Goal: Information Seeking & Learning: Learn about a topic

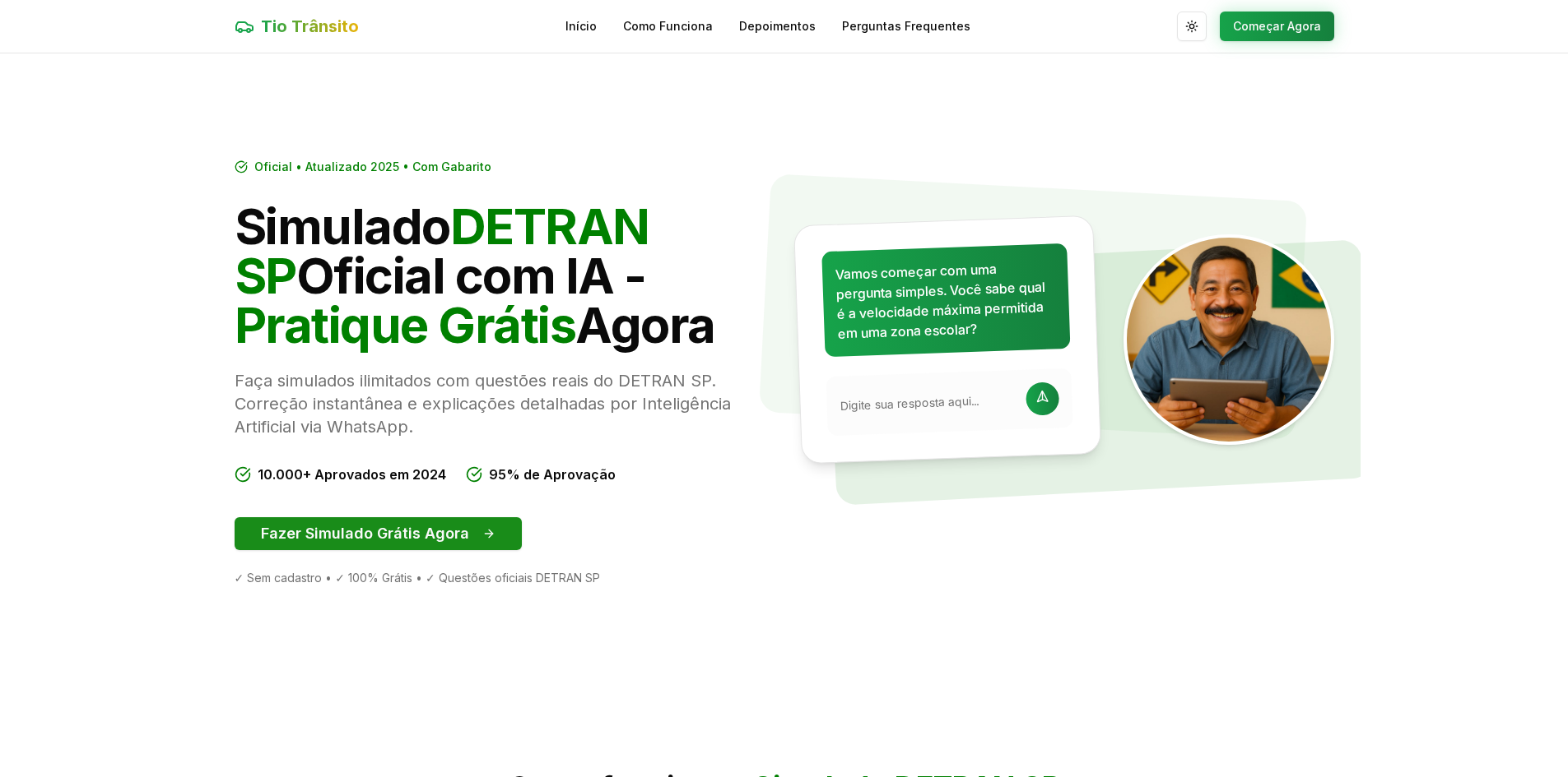
click at [444, 539] on button "Fazer Simulado Grátis Agora" at bounding box center [378, 533] width 287 height 32
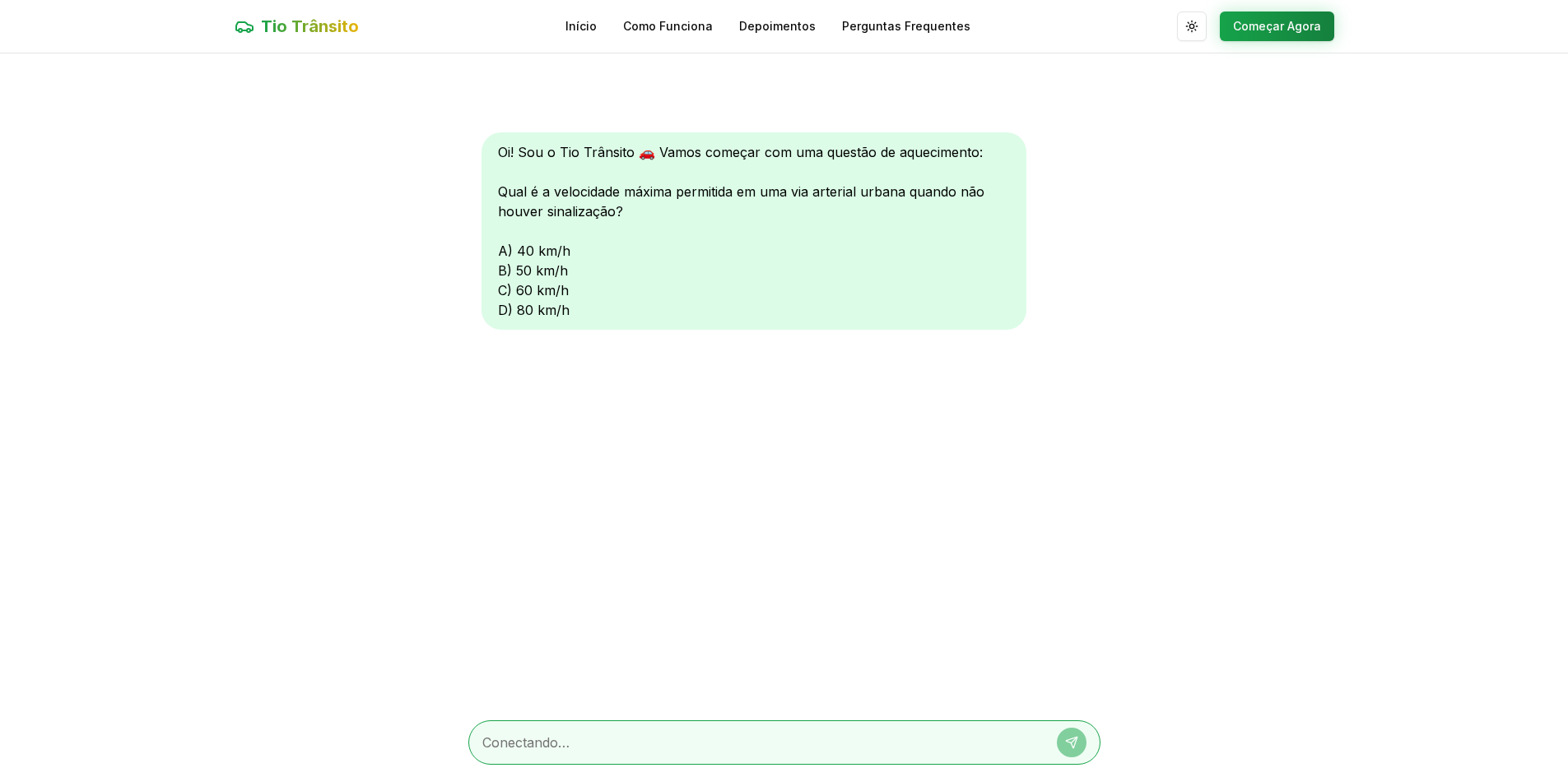
scroll to position [1, 0]
click at [513, 288] on div "Oi! Sou o Tio Trânsito 🚗 Vamos começar com uma questão de aquecimento: Qual é a…" at bounding box center [754, 230] width 545 height 198
drag, startPoint x: 489, startPoint y: 291, endPoint x: 585, endPoint y: 305, distance: 97.0
click at [585, 305] on div "Oi! Sou o Tio Trânsito 🚗 Vamos começar com uma questão de aquecimento: Qual é a…" at bounding box center [754, 230] width 545 height 198
click at [555, 371] on div "Oi! Sou o Tio Trânsito 🚗 Vamos começar com uma questão de aquecimento: Qual é a…" at bounding box center [784, 379] width 632 height 654
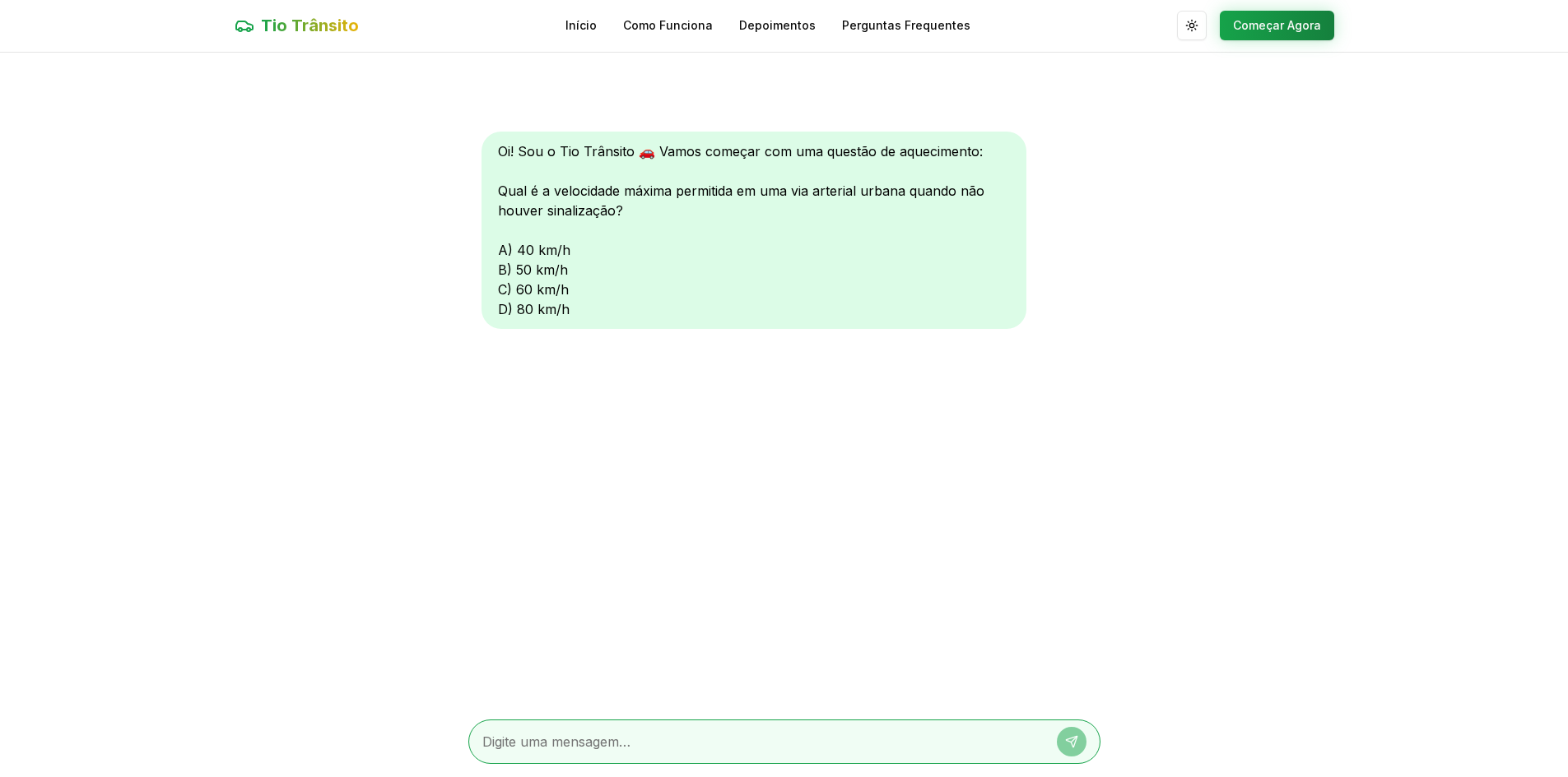
click at [548, 744] on textarea at bounding box center [761, 742] width 558 height 20
type textarea "c"
click at [1078, 736] on icon at bounding box center [1072, 743] width 13 height 13
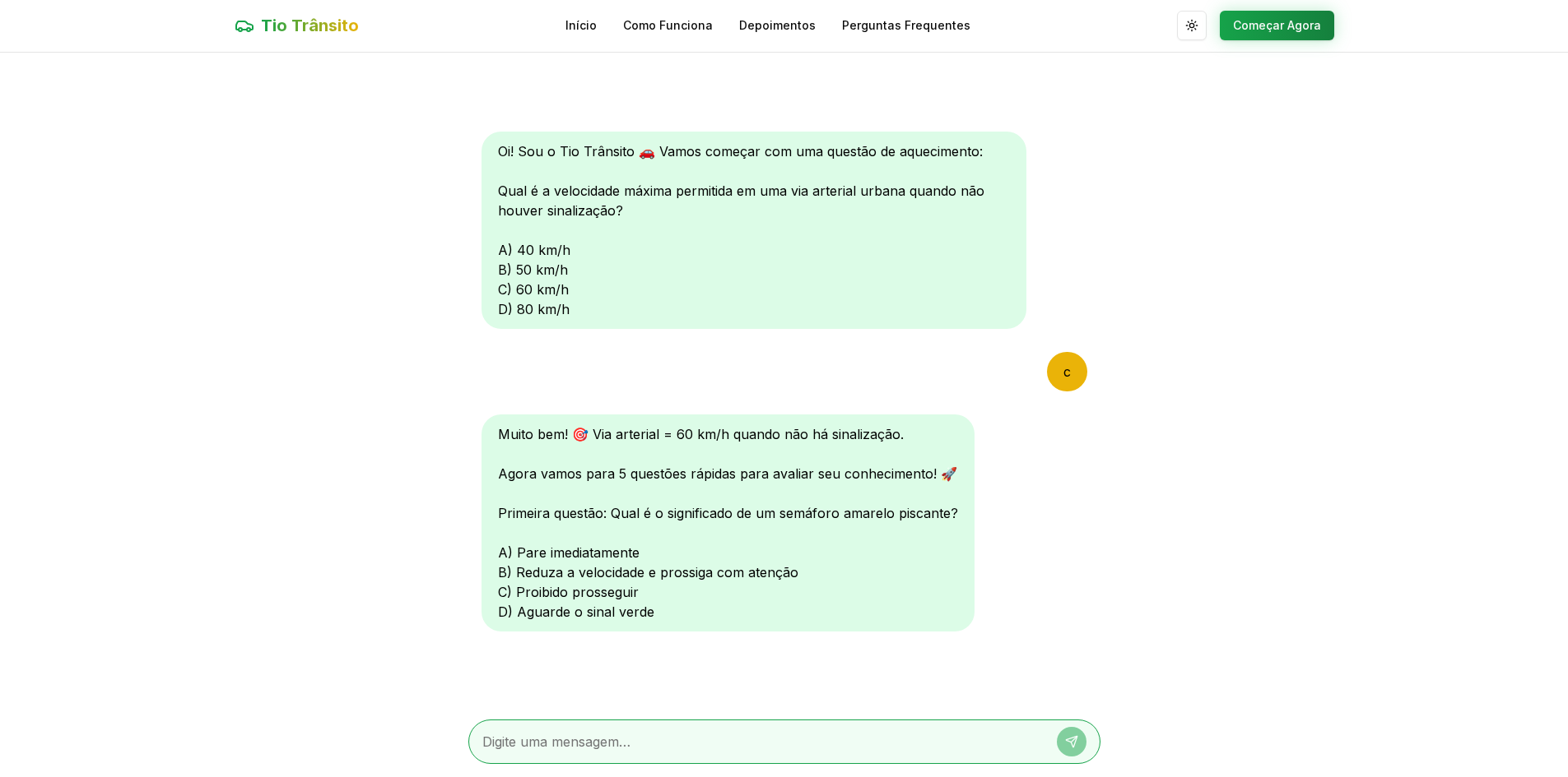
click at [515, 740] on textarea at bounding box center [761, 742] width 558 height 20
type textarea "b"
click at [1061, 742] on button at bounding box center [1071, 742] width 30 height 30
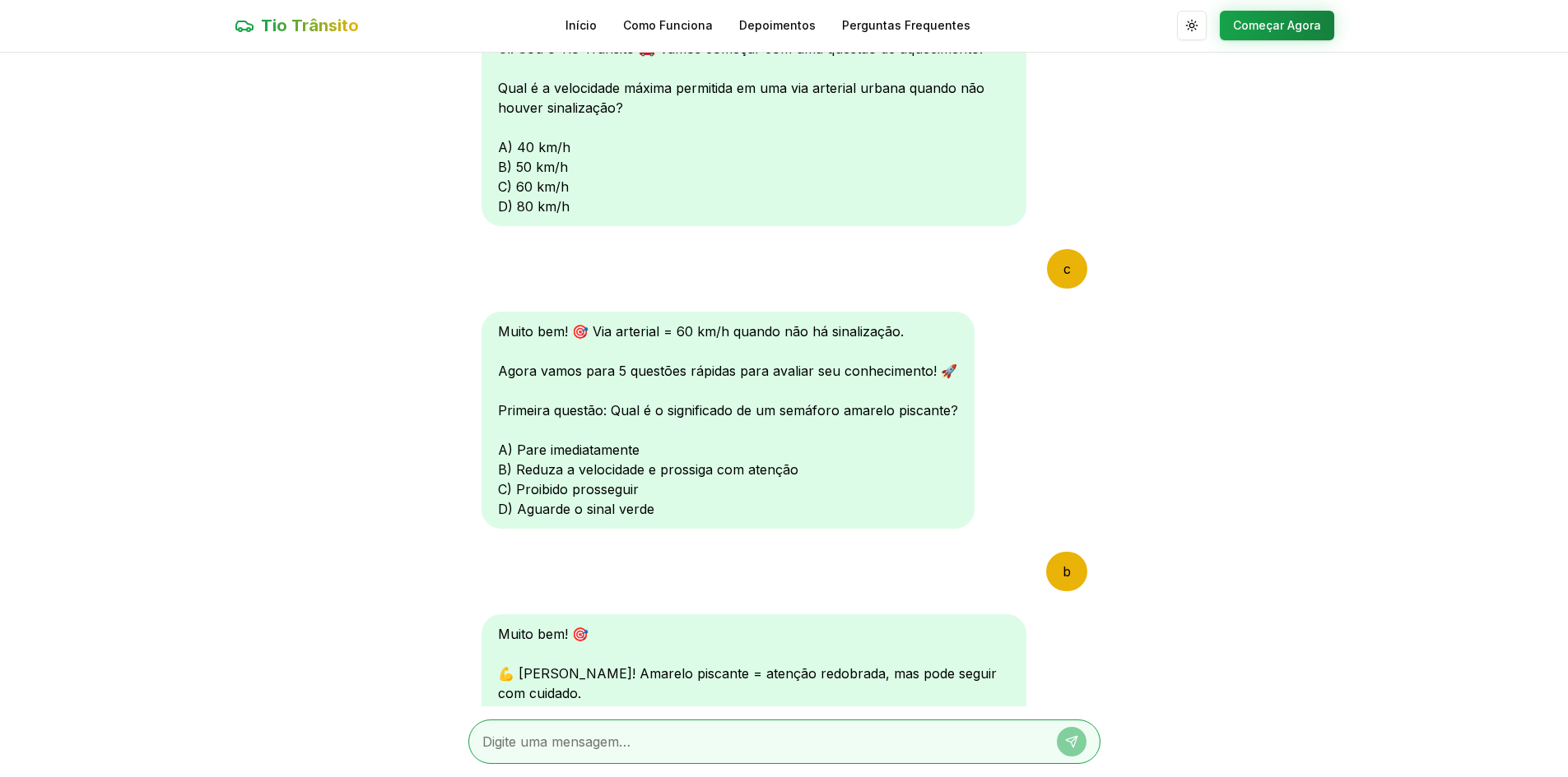
scroll to position [409, 0]
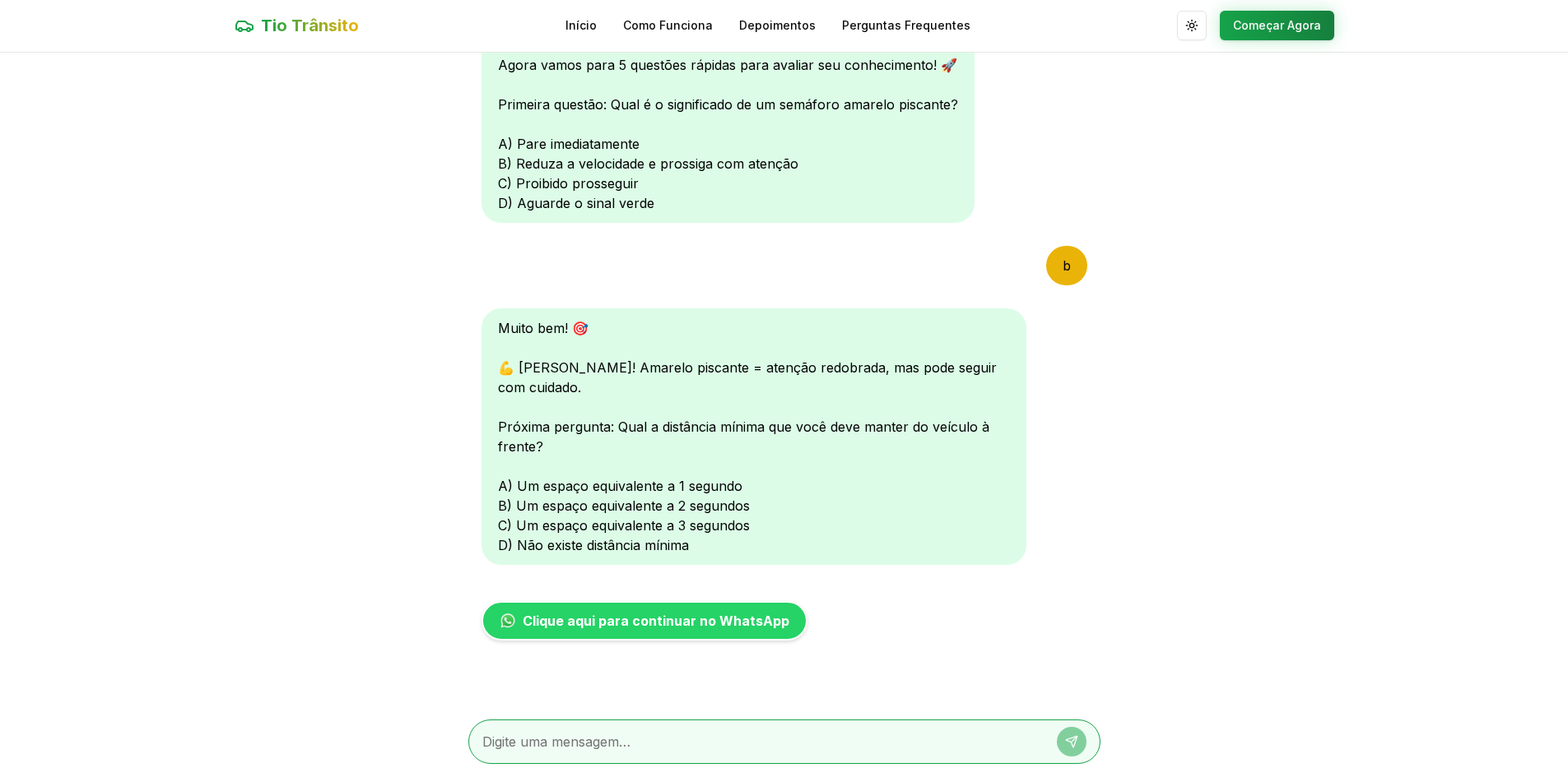
click at [621, 752] on div at bounding box center [784, 742] width 632 height 44
click at [621, 749] on textarea at bounding box center [761, 742] width 558 height 20
type textarea "c"
click at [1073, 739] on icon at bounding box center [1072, 743] width 13 height 13
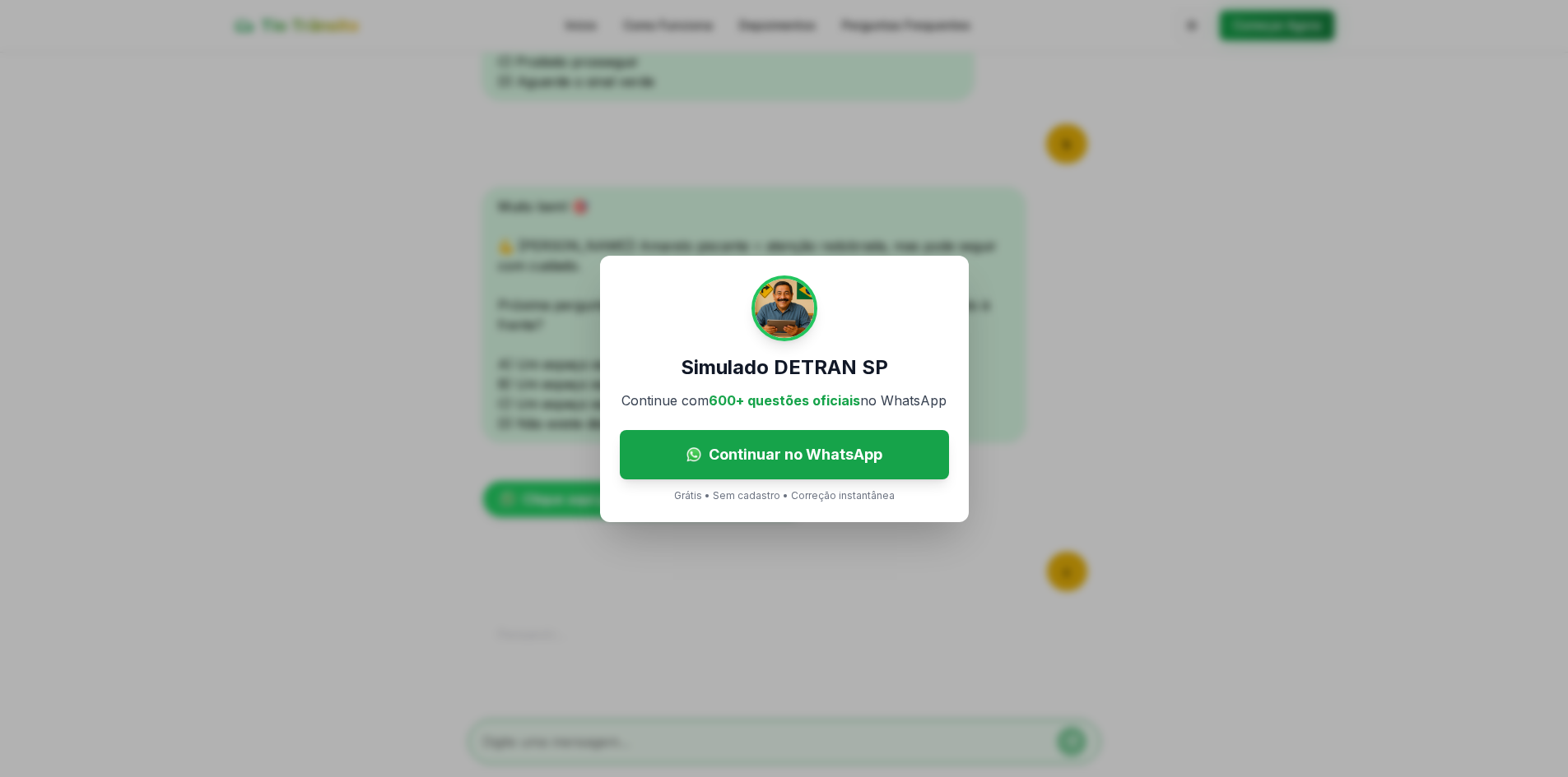
scroll to position [751, 0]
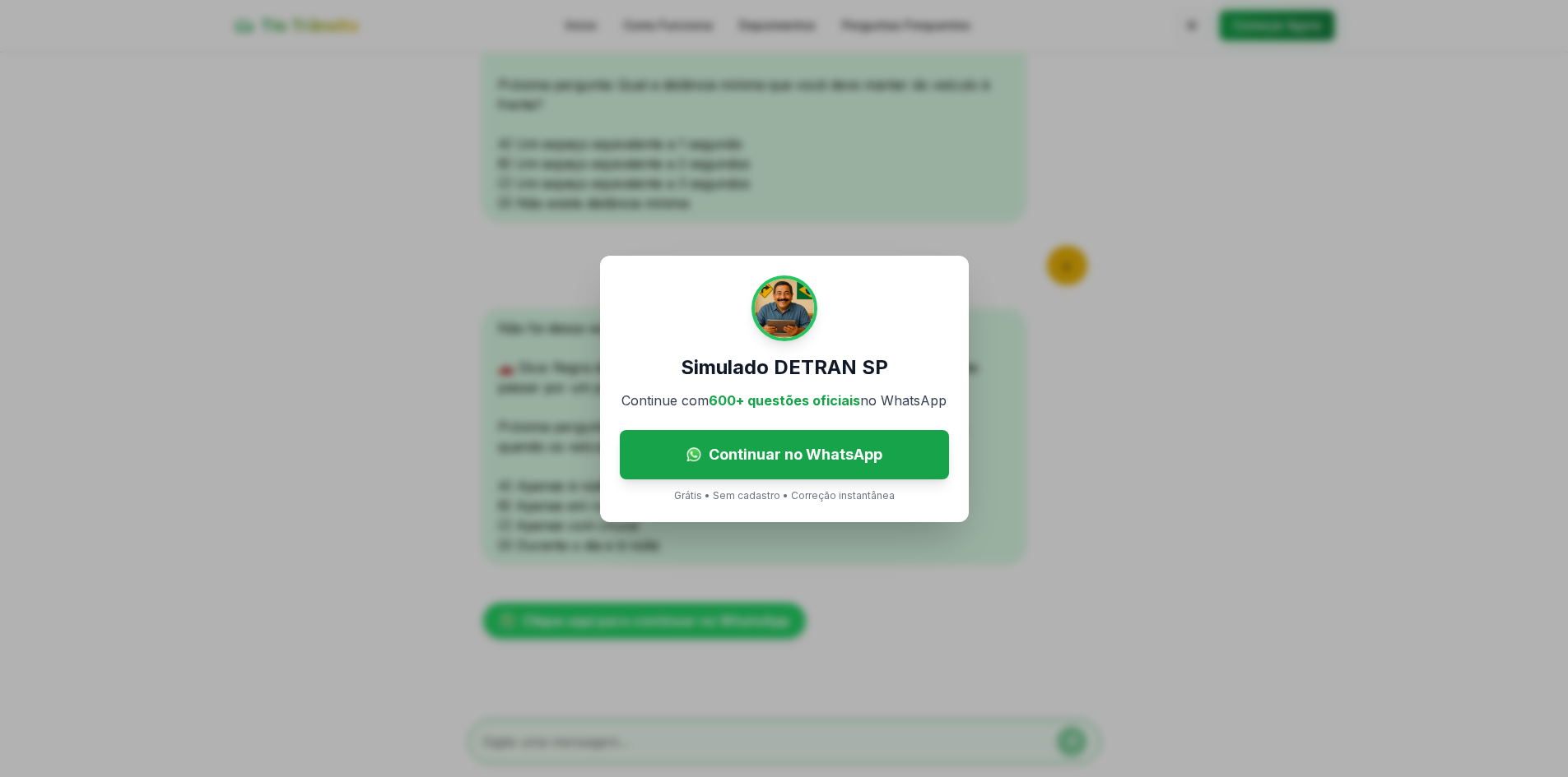
click at [1076, 294] on div "Simulado DETRAN SP Continue com 600+ questões oficiais no WhatsApp Continuar no…" at bounding box center [784, 388] width 1568 height 777
